Goal: Navigation & Orientation: Find specific page/section

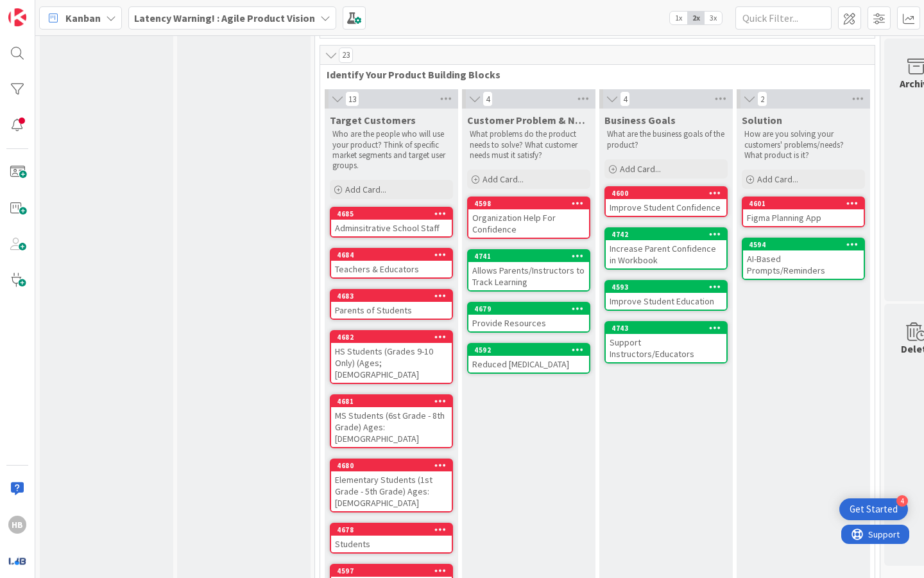
scroll to position [307, 0]
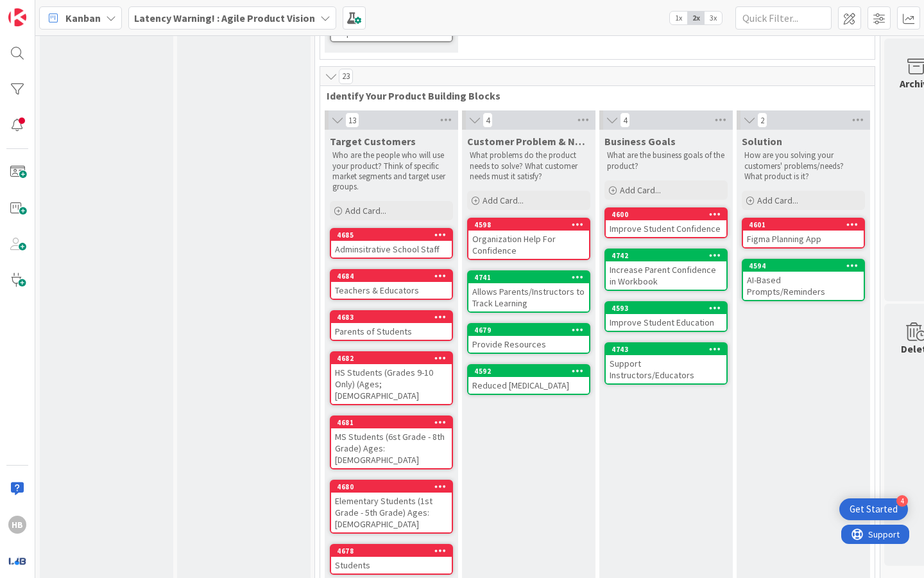
click at [795, 234] on div "Figma Planning App" at bounding box center [803, 238] width 121 height 17
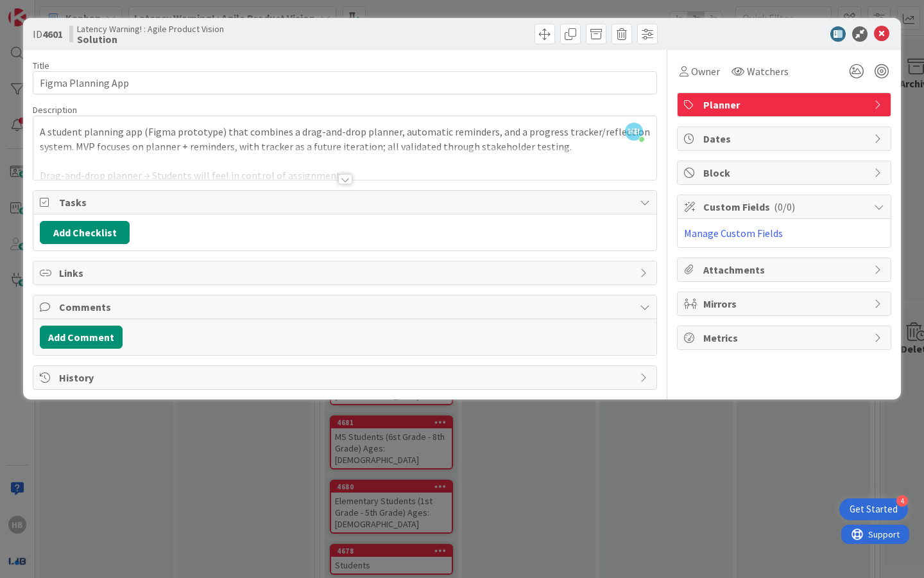
click at [346, 180] on div at bounding box center [345, 179] width 14 height 10
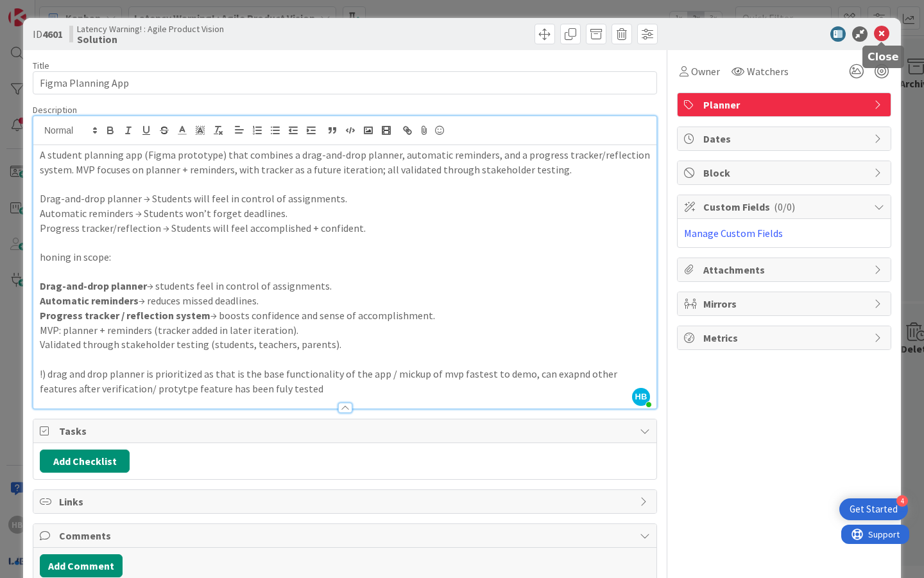
click at [884, 35] on icon at bounding box center [881, 33] width 15 height 15
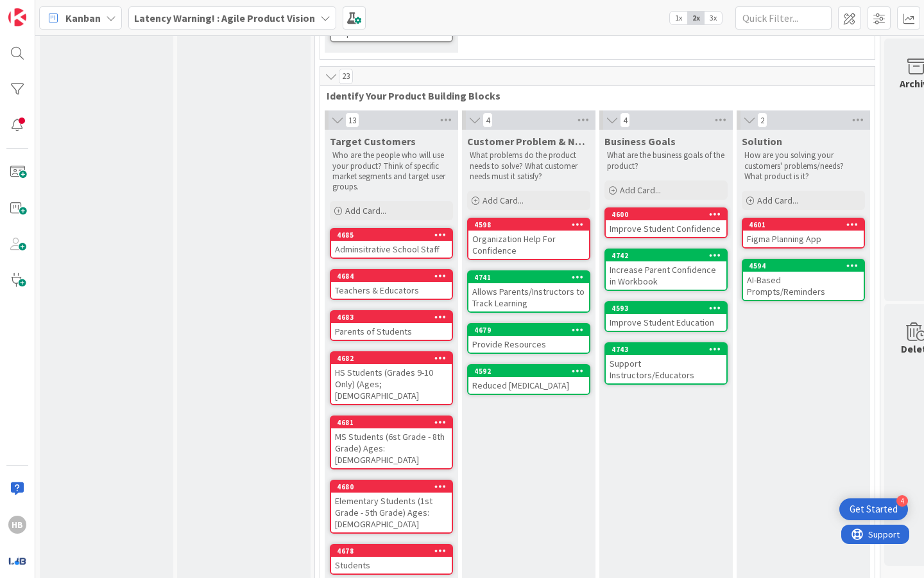
click at [795, 275] on div "AI-Based Prompts/Reminders" at bounding box center [803, 286] width 121 height 28
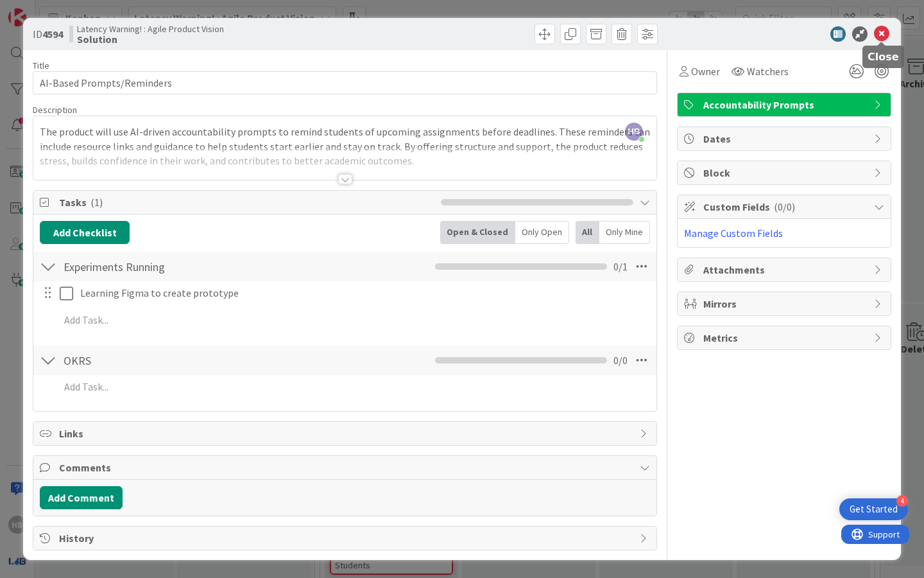
click at [884, 34] on icon at bounding box center [881, 33] width 15 height 15
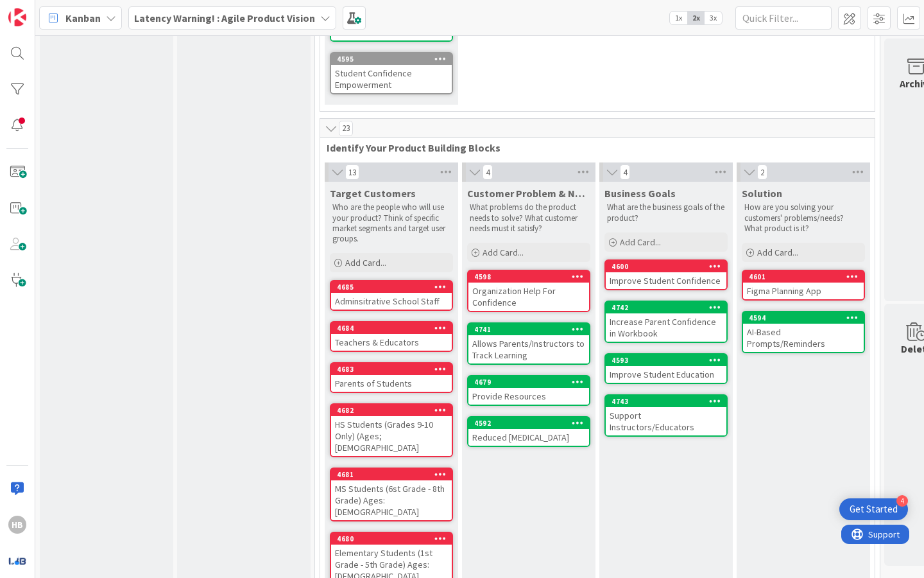
scroll to position [251, 0]
